Goal: Transaction & Acquisition: Purchase product/service

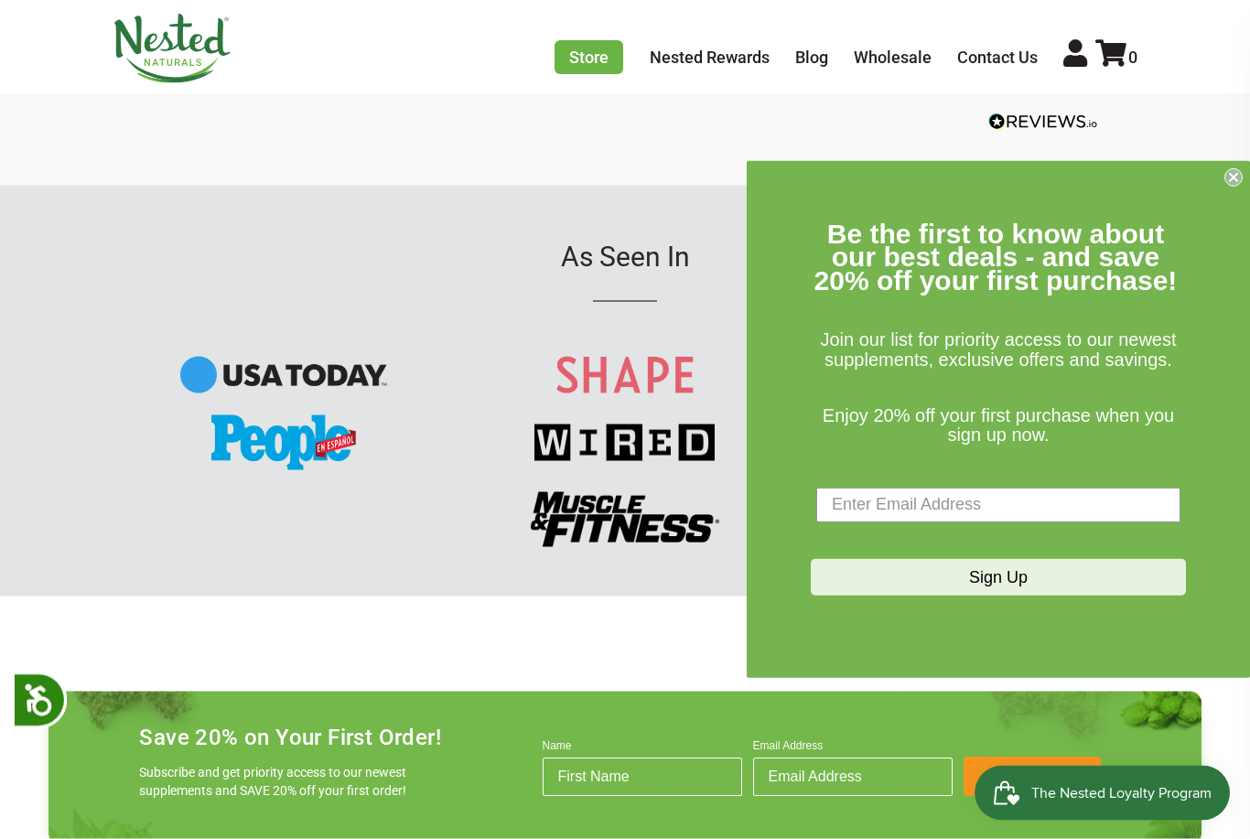
scroll to position [1964, 0]
click at [899, 60] on link "Wholesale" at bounding box center [893, 57] width 78 height 19
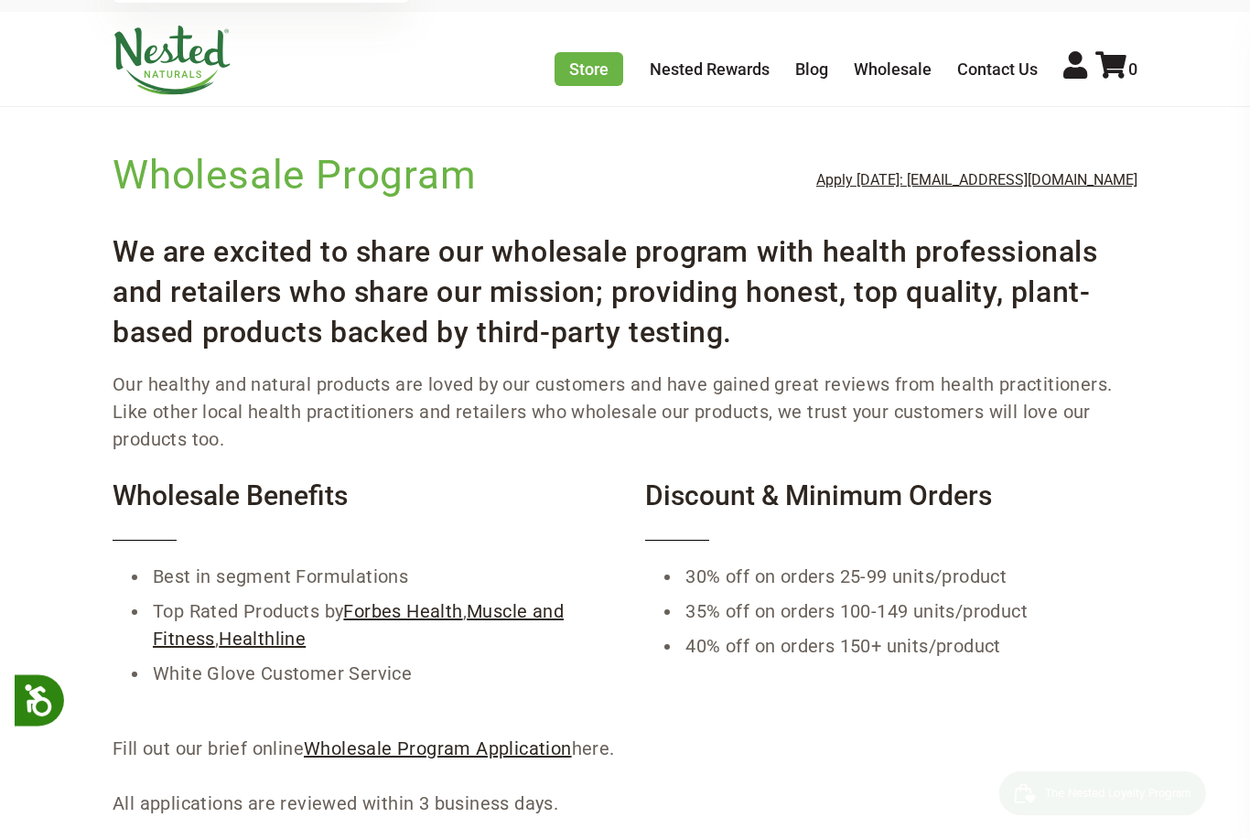
click at [598, 74] on link "Store" at bounding box center [588, 69] width 69 height 34
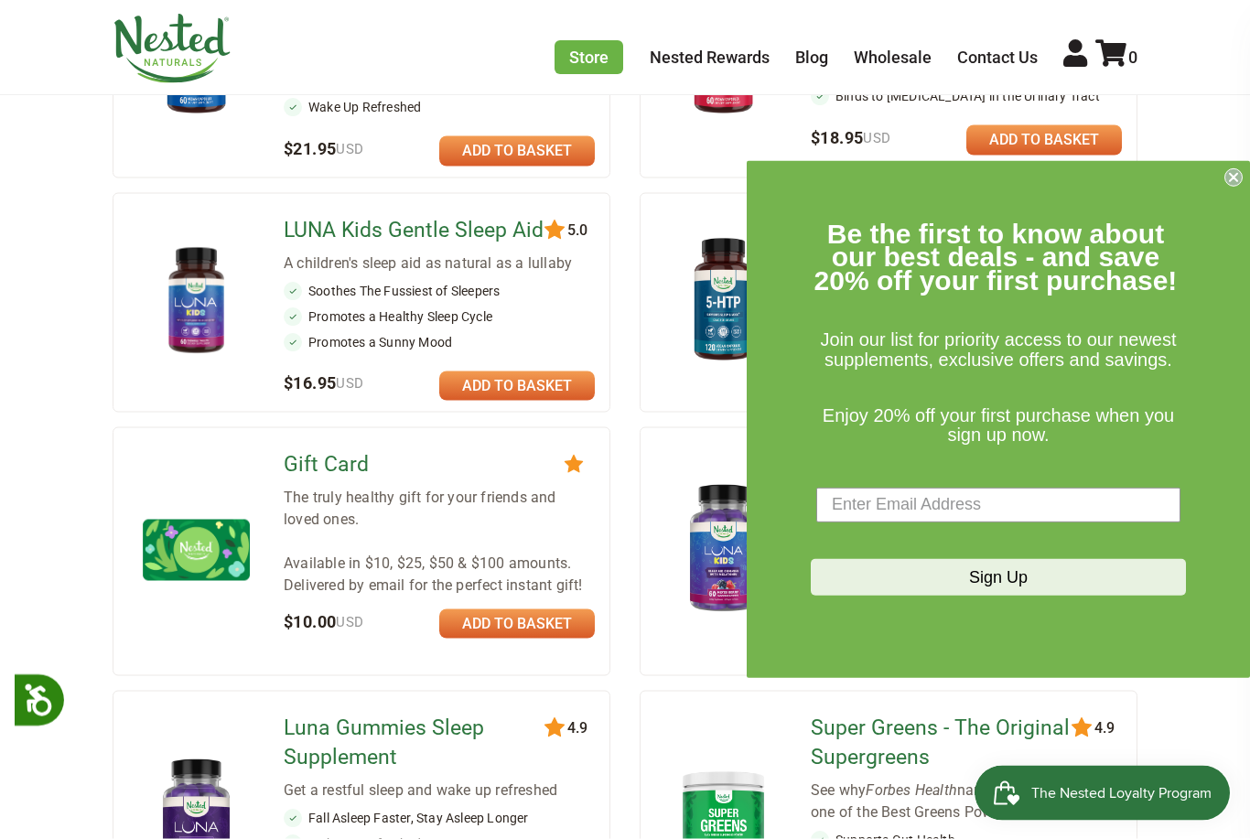
scroll to position [1026, 0]
click at [1219, 213] on form "Be the first to know about our best deals - and save 20% off your first purchas…" at bounding box center [998, 419] width 503 height 517
click at [1221, 235] on form "Be the first to know about our best deals - and save 20% off your first purchas…" at bounding box center [998, 419] width 503 height 517
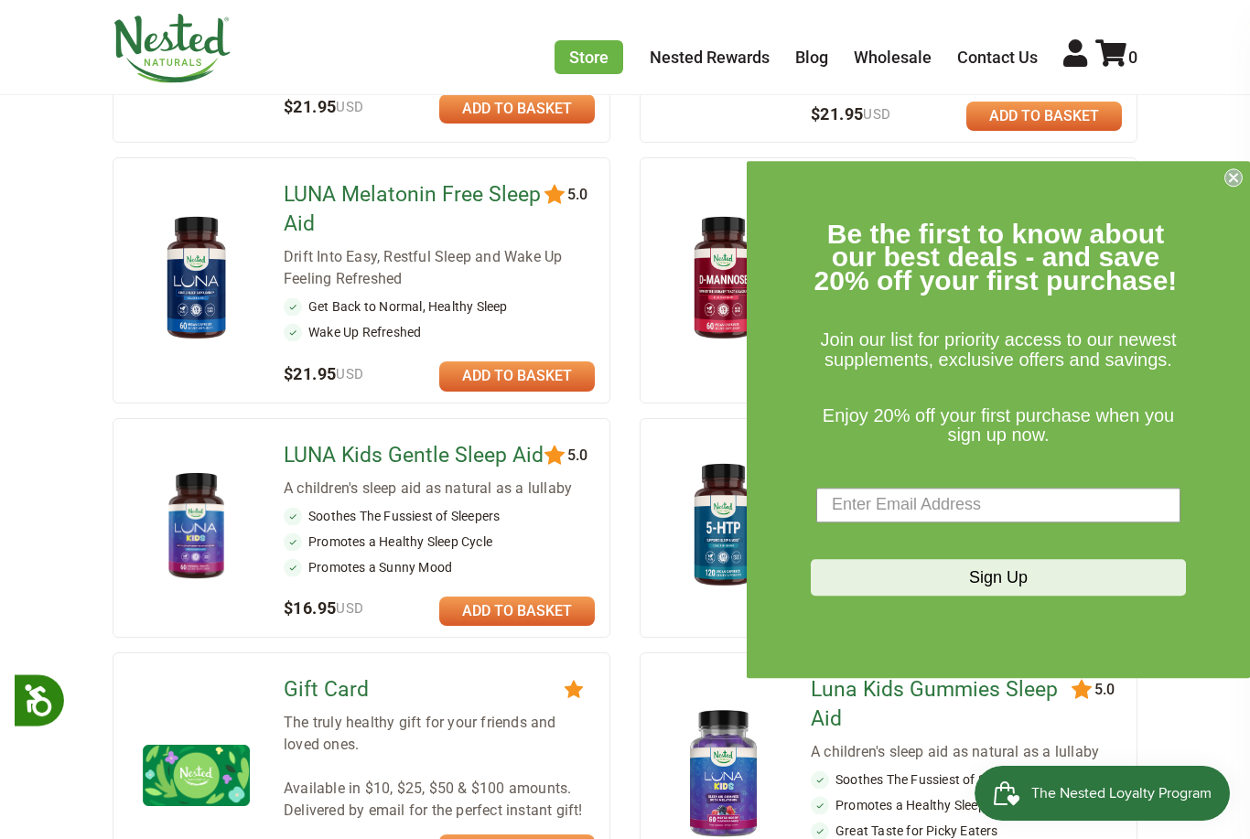
scroll to position [799, 0]
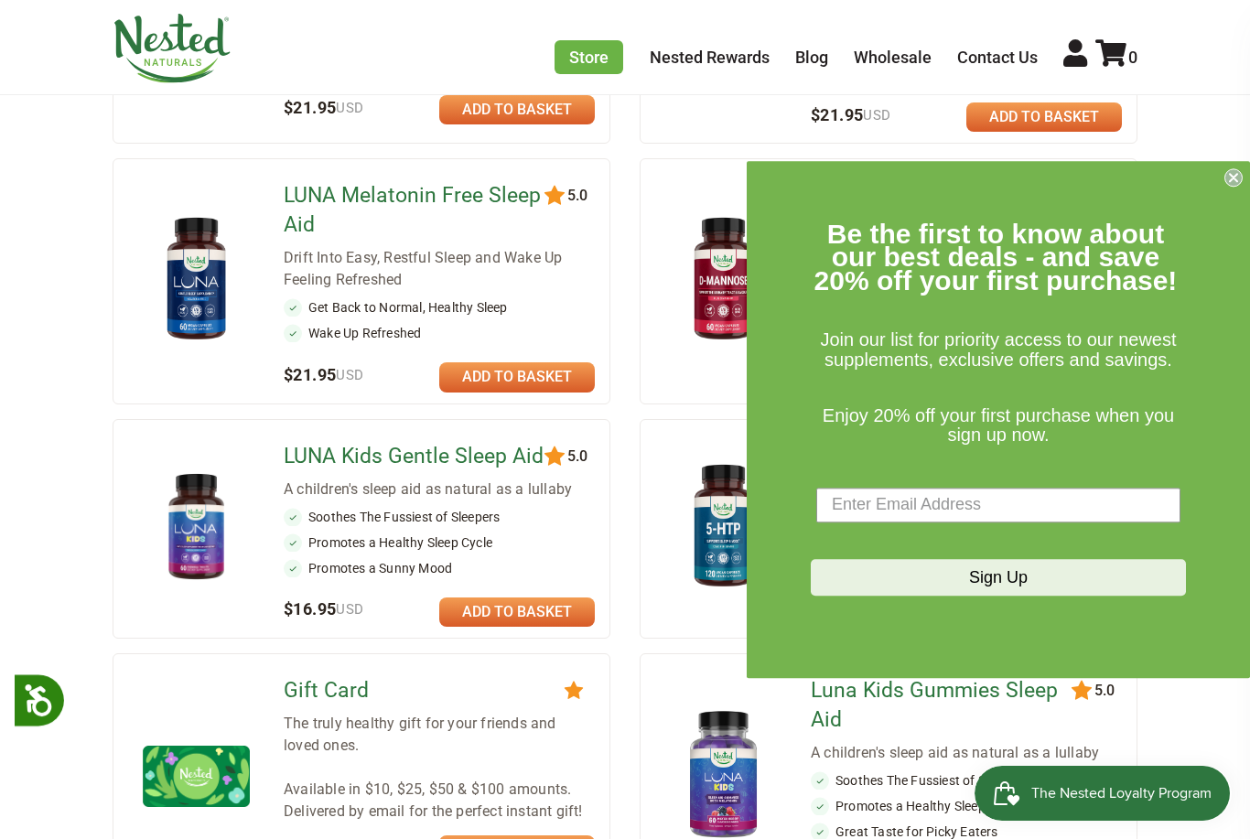
click at [1242, 178] on circle "Close dialog" at bounding box center [1233, 176] width 17 height 17
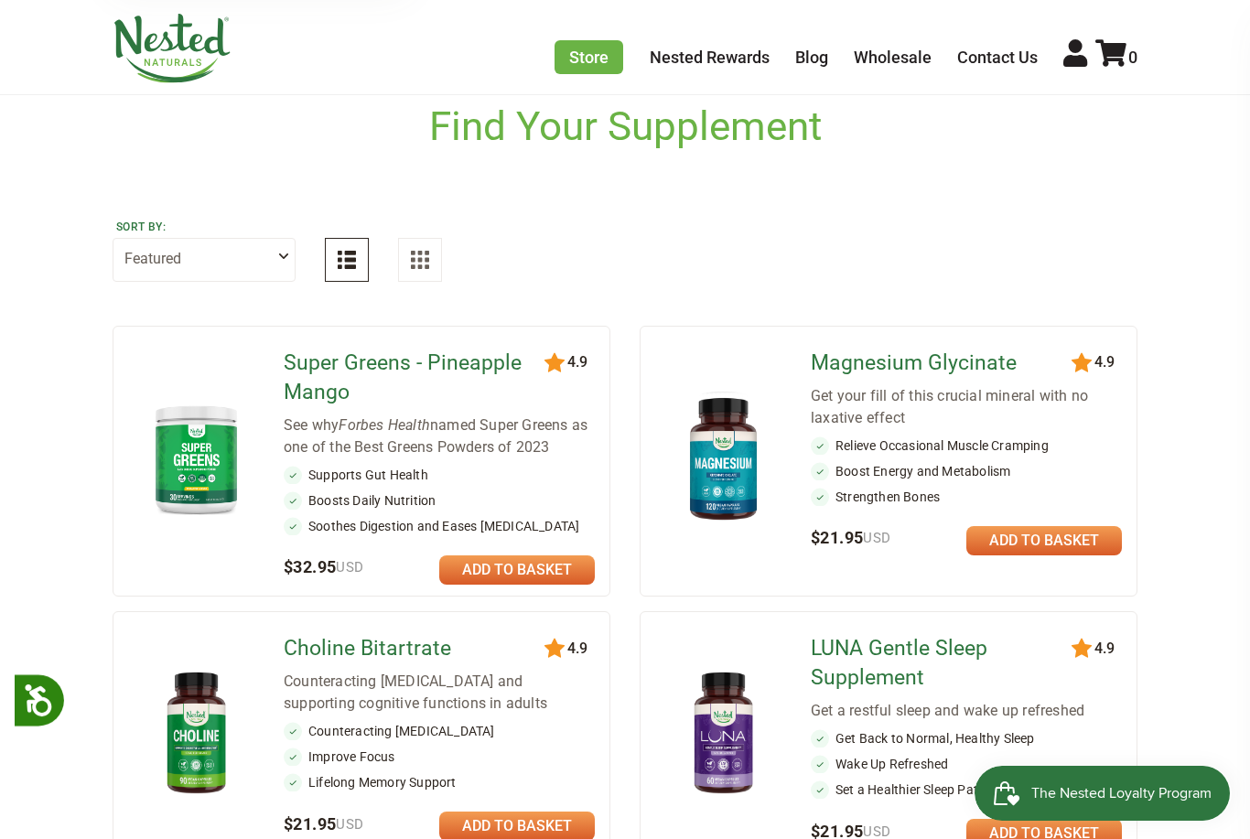
scroll to position [0, 0]
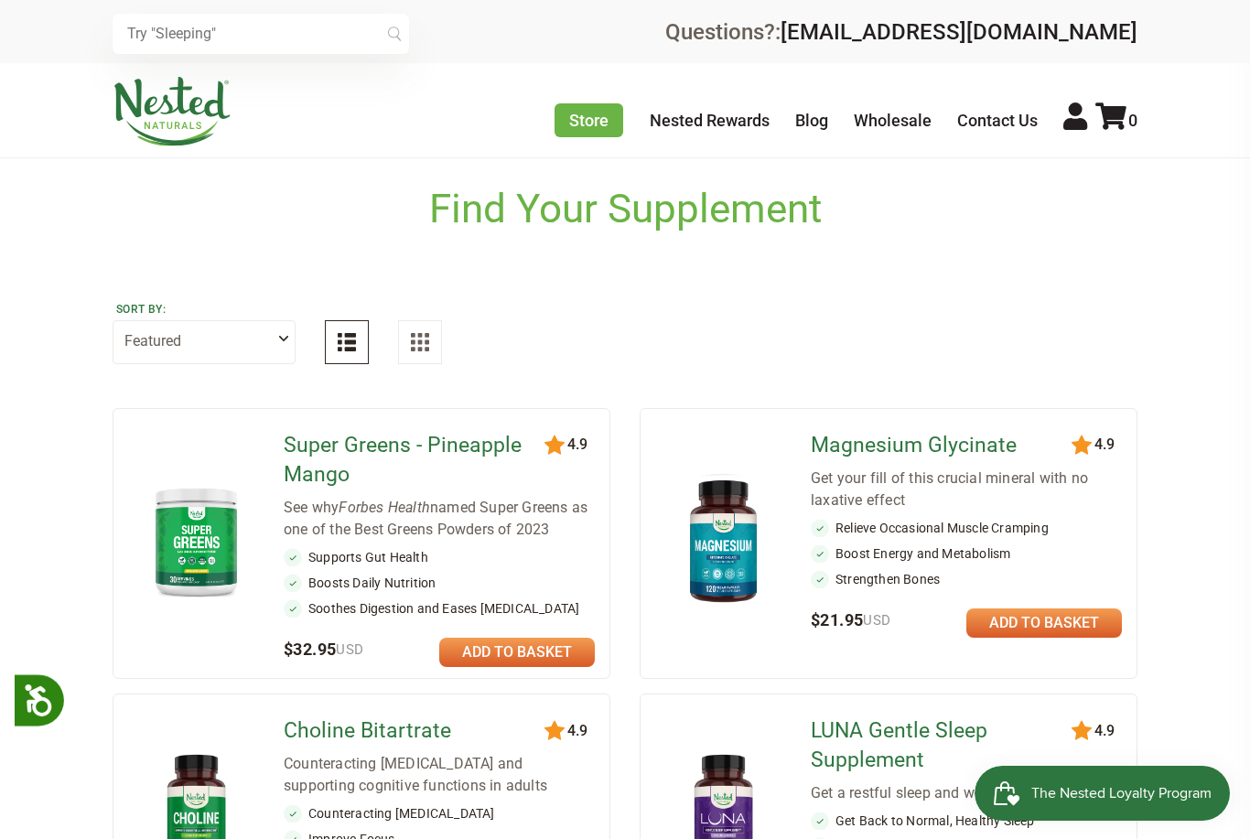
click at [591, 125] on link "Store" at bounding box center [588, 120] width 69 height 34
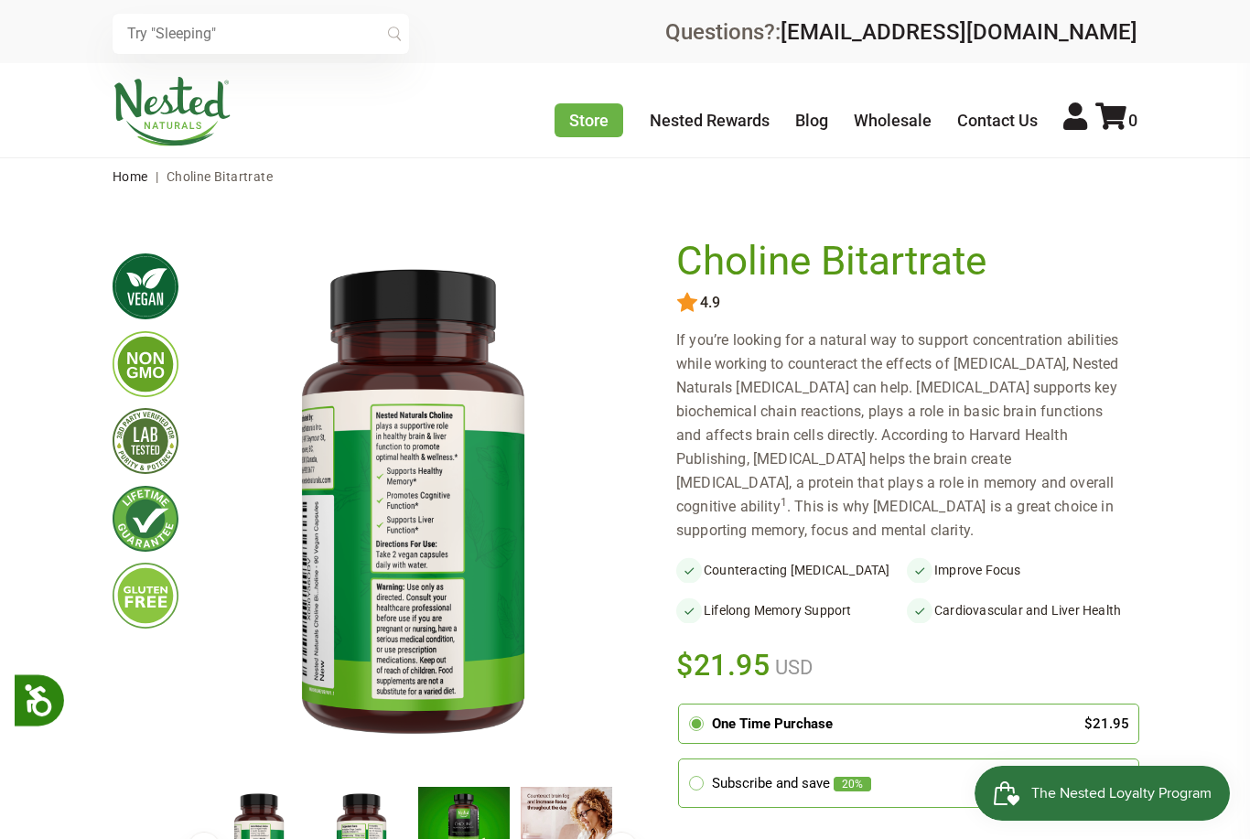
click at [263, 815] on img at bounding box center [258, 846] width 91 height 119
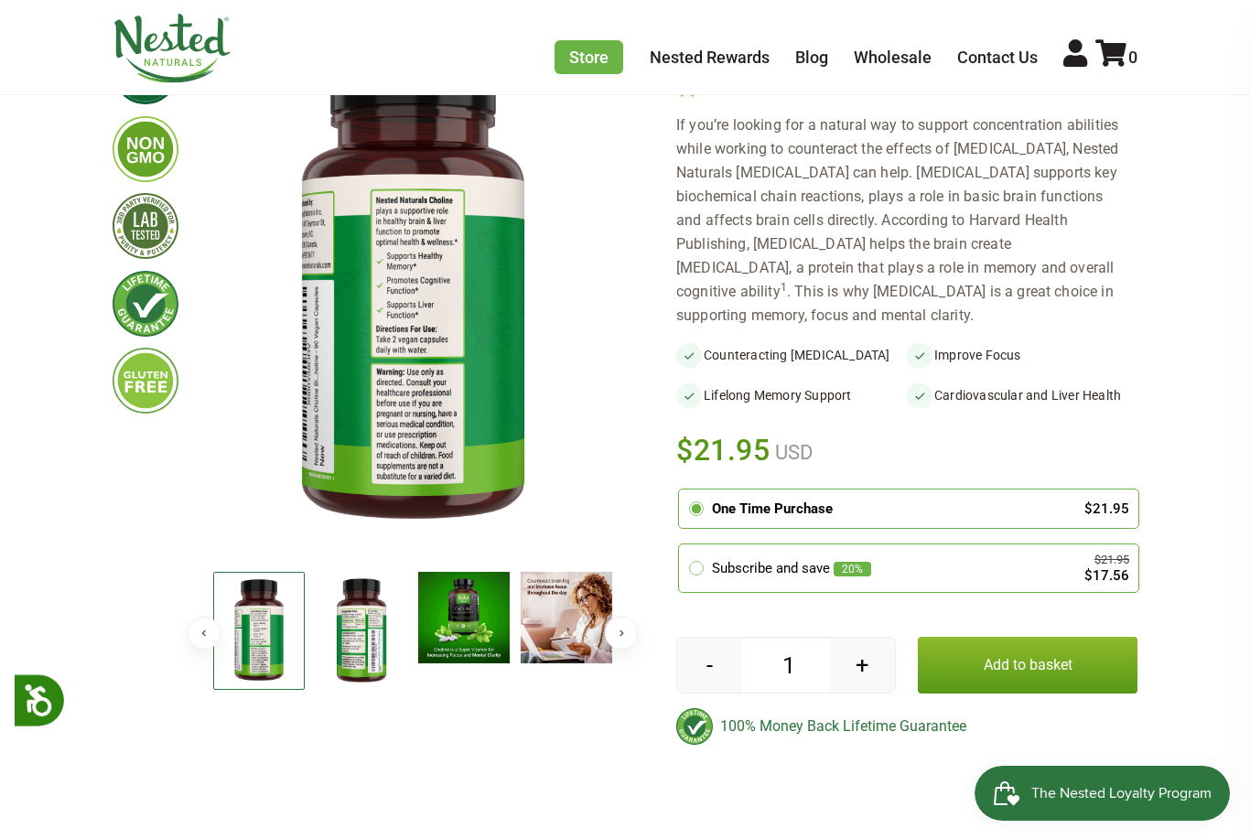
scroll to position [234, 0]
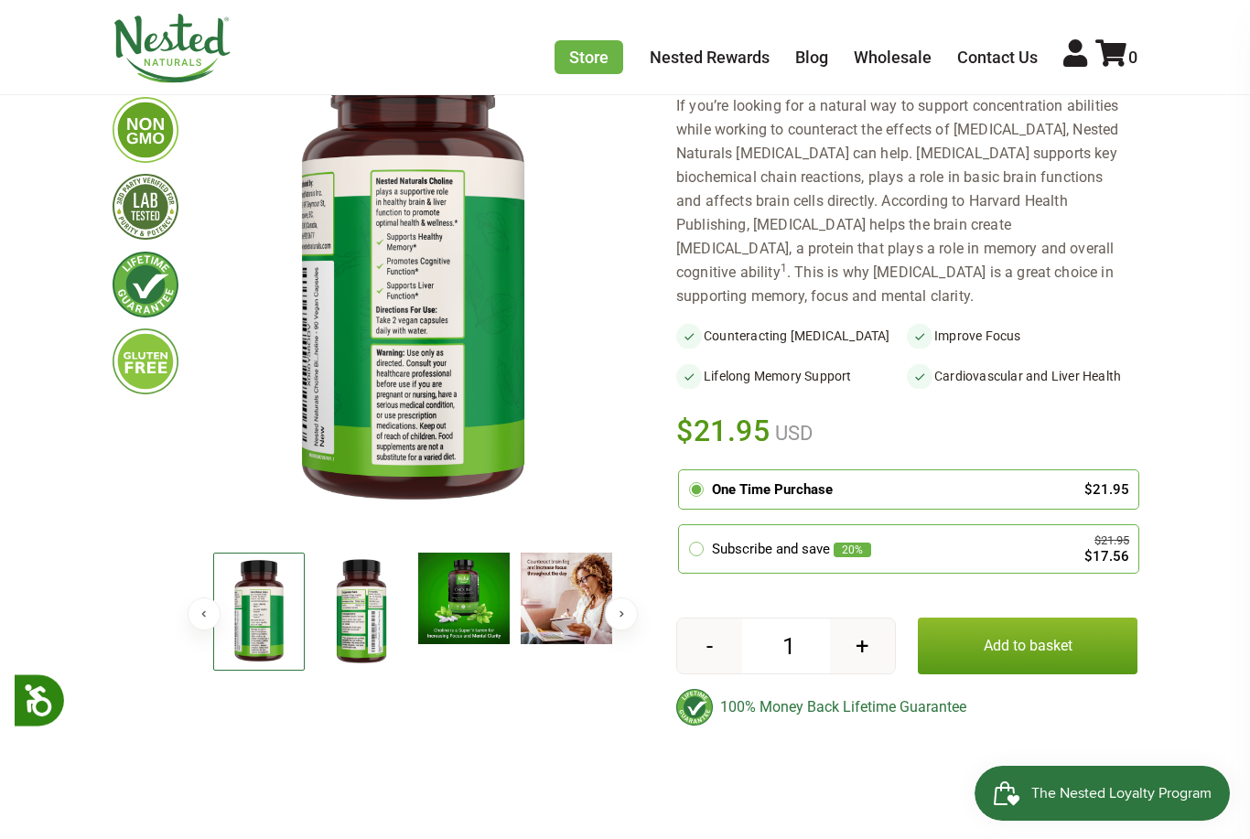
click at [260, 620] on img at bounding box center [258, 612] width 91 height 118
click at [277, 631] on img at bounding box center [258, 612] width 91 height 118
click at [339, 622] on img at bounding box center [361, 612] width 91 height 119
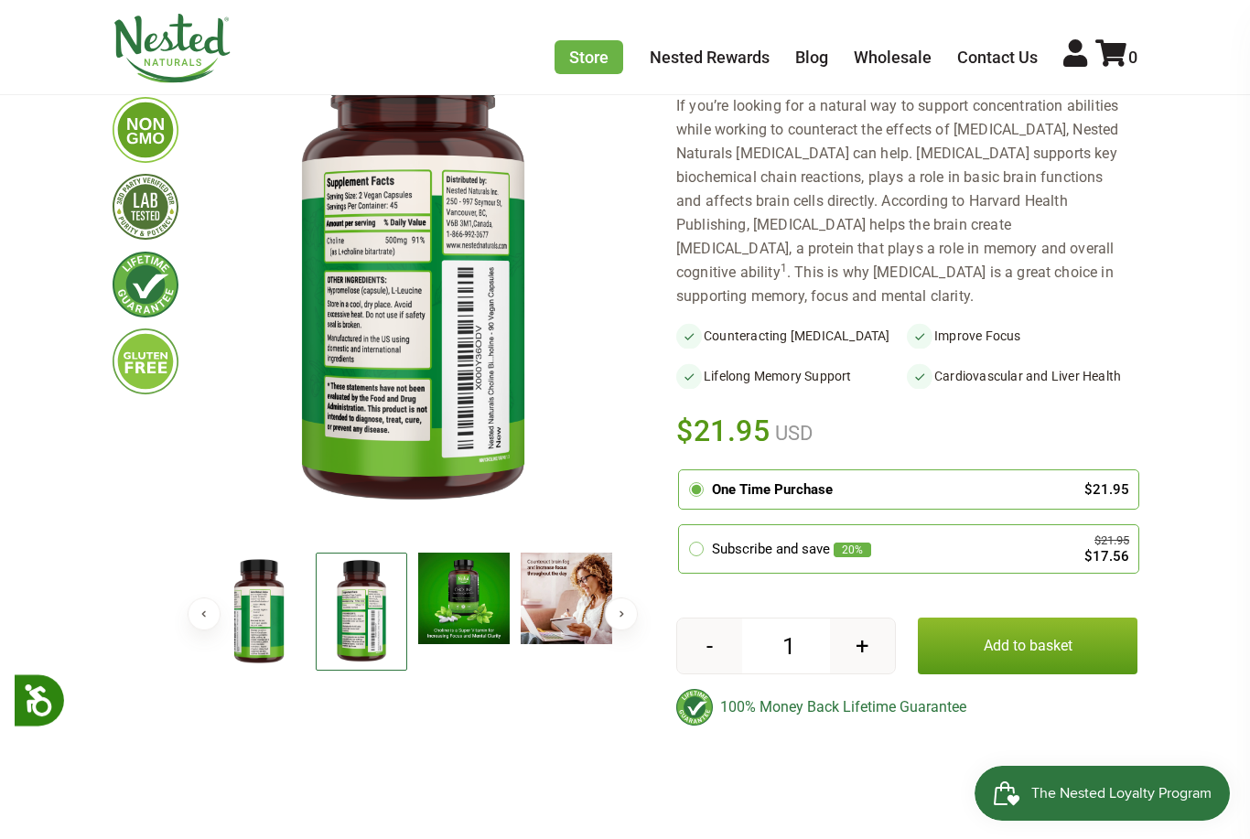
click at [203, 614] on button "Previous" at bounding box center [204, 613] width 33 height 33
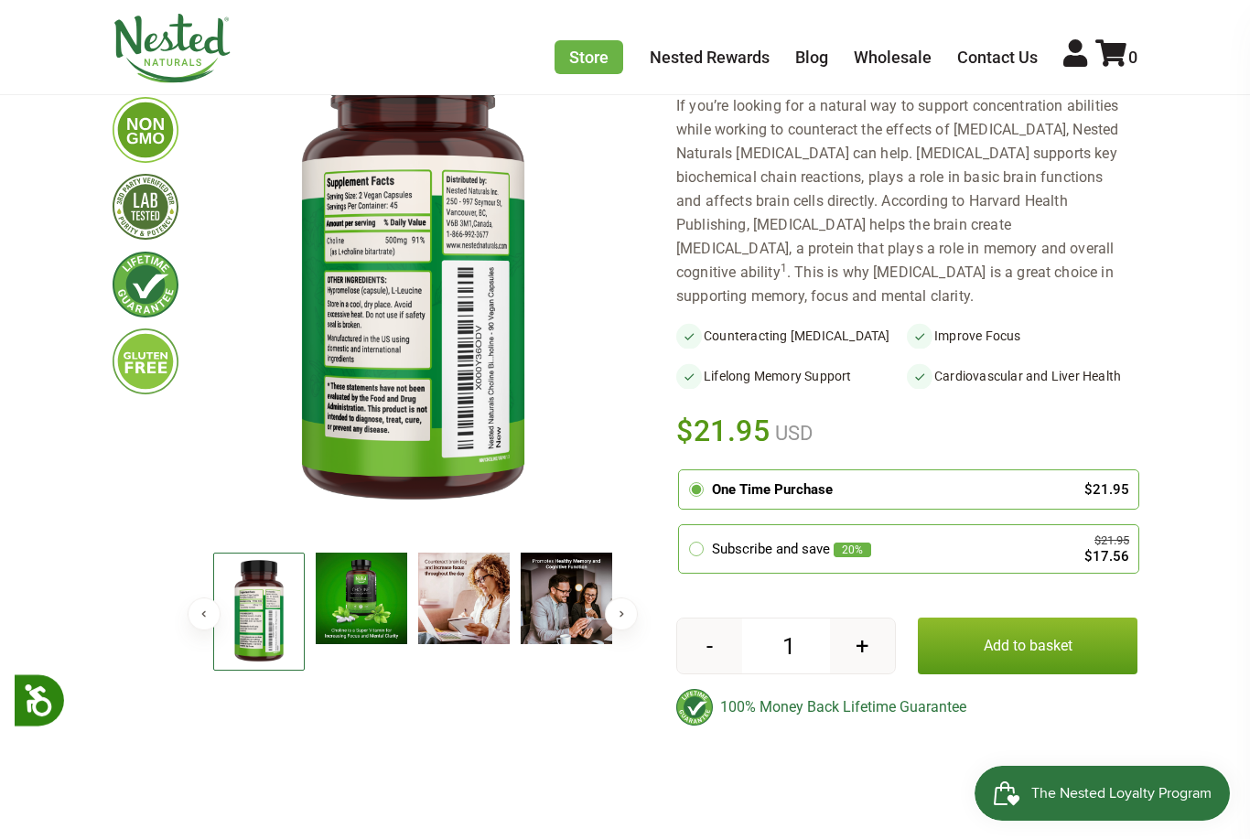
click at [280, 619] on img at bounding box center [258, 612] width 91 height 118
click at [264, 612] on img at bounding box center [258, 612] width 91 height 118
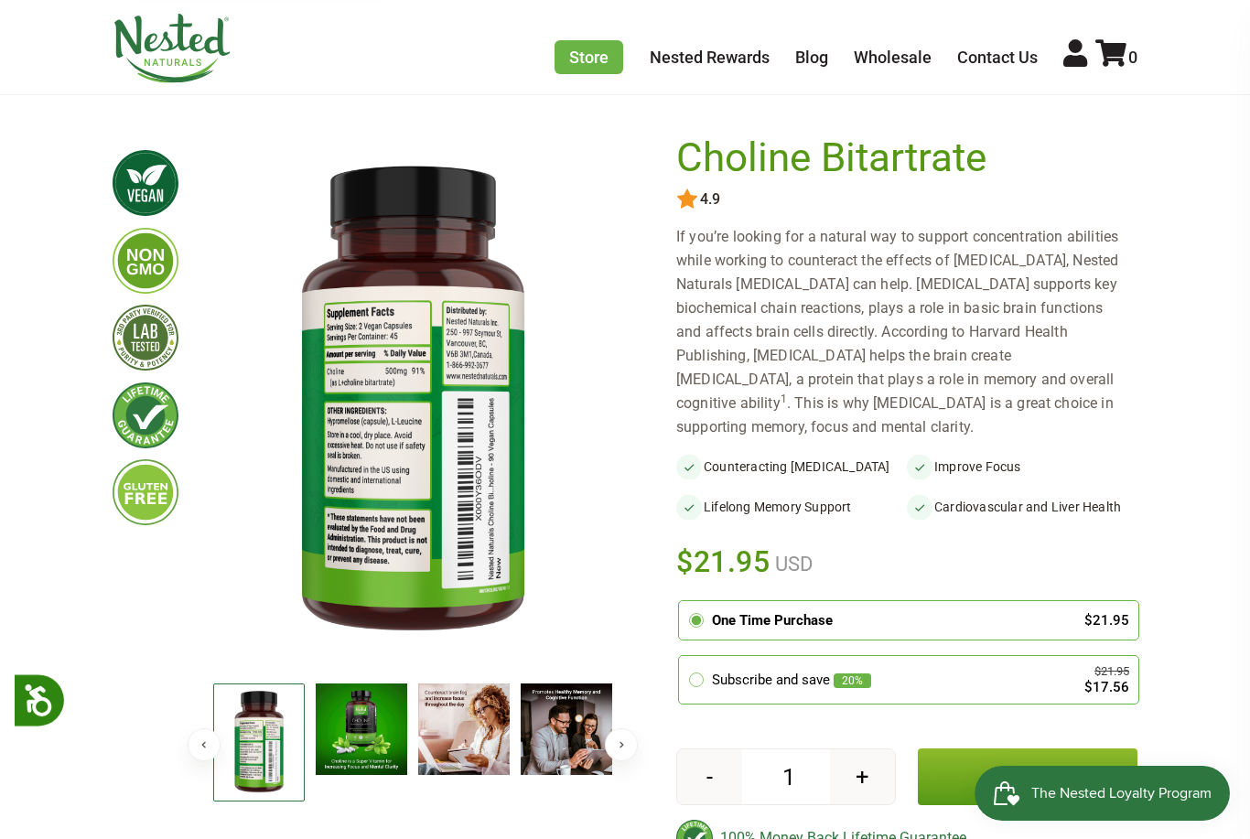
scroll to position [0, 0]
